Goal: Navigation & Orientation: Find specific page/section

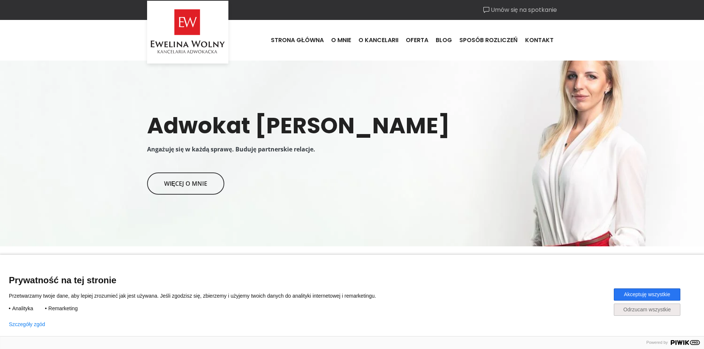
click at [647, 294] on button "Akceptuję wszystkie" at bounding box center [647, 295] width 67 height 12
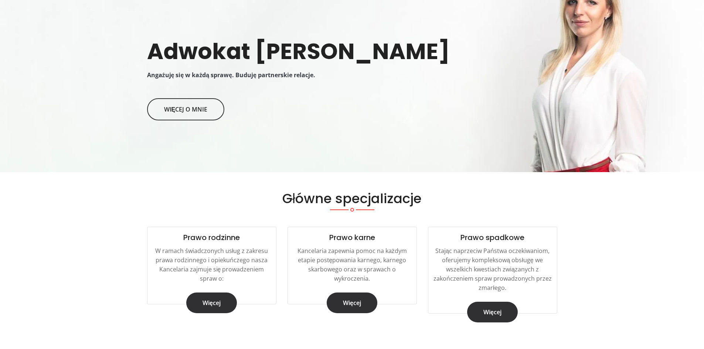
scroll to position [74, 0]
click at [218, 305] on link "Więcej" at bounding box center [211, 303] width 51 height 21
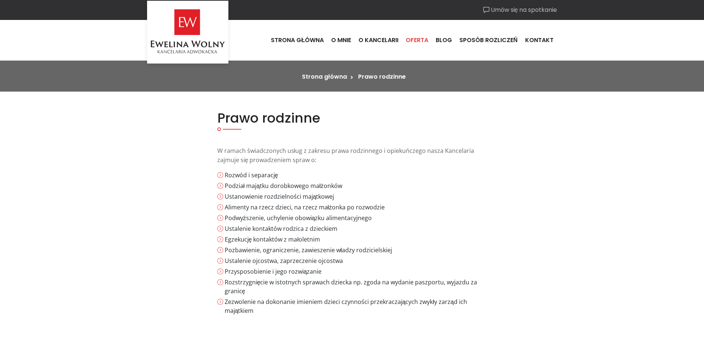
click at [411, 40] on link "Oferta" at bounding box center [417, 40] width 30 height 20
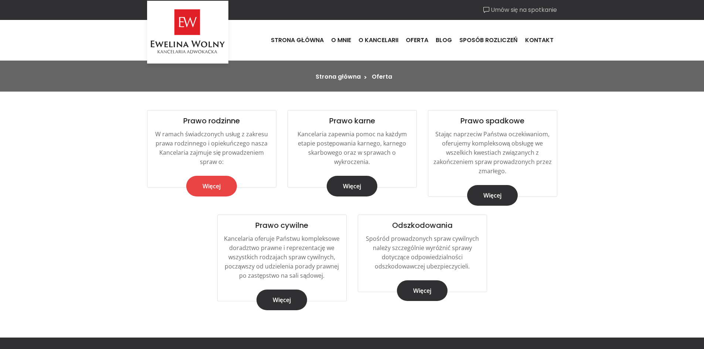
click at [205, 187] on link "Więcej" at bounding box center [211, 186] width 51 height 21
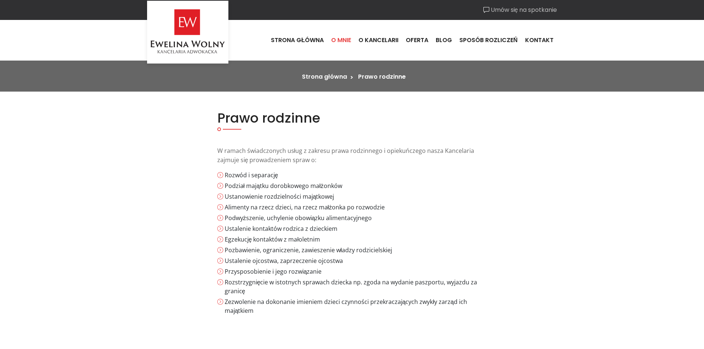
click at [337, 41] on link "O mnie" at bounding box center [340, 40] width 27 height 20
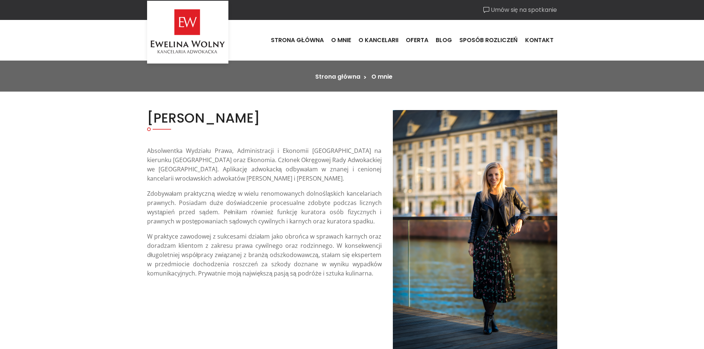
click at [528, 10] on link "Umów się na spotkanie" at bounding box center [520, 10] width 74 height 9
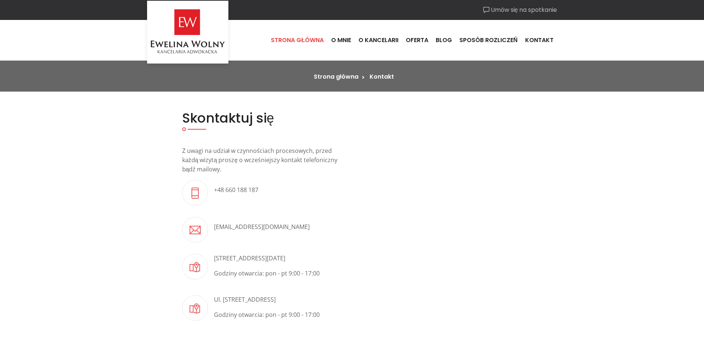
click at [309, 37] on link "Strona główna" at bounding box center [297, 40] width 60 height 20
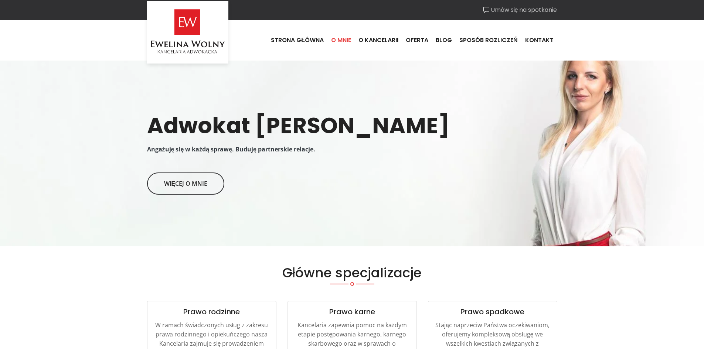
click at [349, 40] on link "O mnie" at bounding box center [340, 40] width 27 height 20
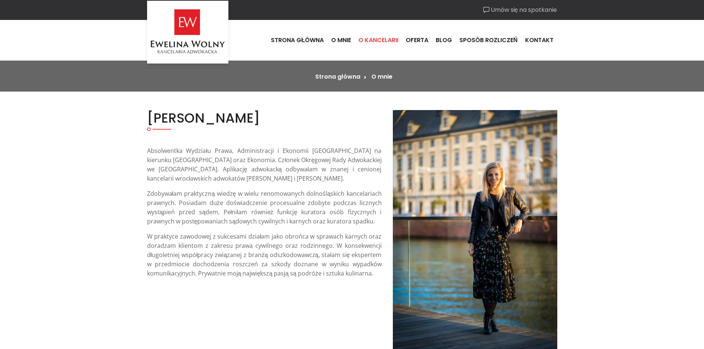
click at [400, 40] on link "O kancelarii" at bounding box center [378, 40] width 47 height 20
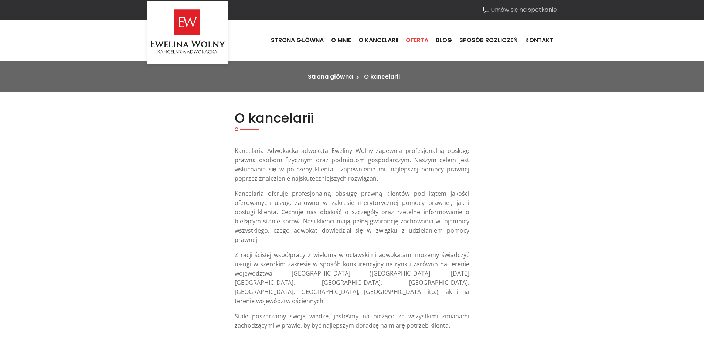
click at [422, 38] on link "Oferta" at bounding box center [417, 40] width 30 height 20
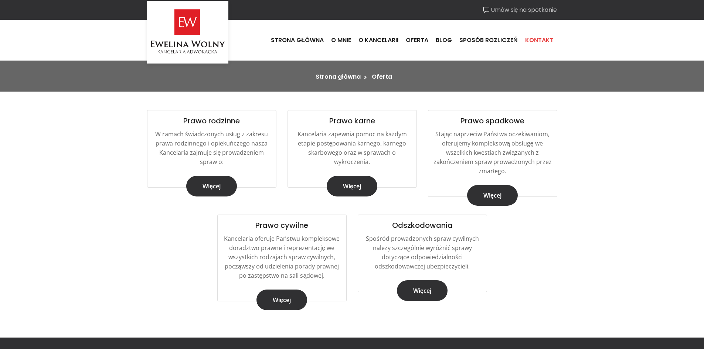
click at [527, 40] on link "Kontakt" at bounding box center [539, 40] width 36 height 20
